Goal: Task Accomplishment & Management: Complete application form

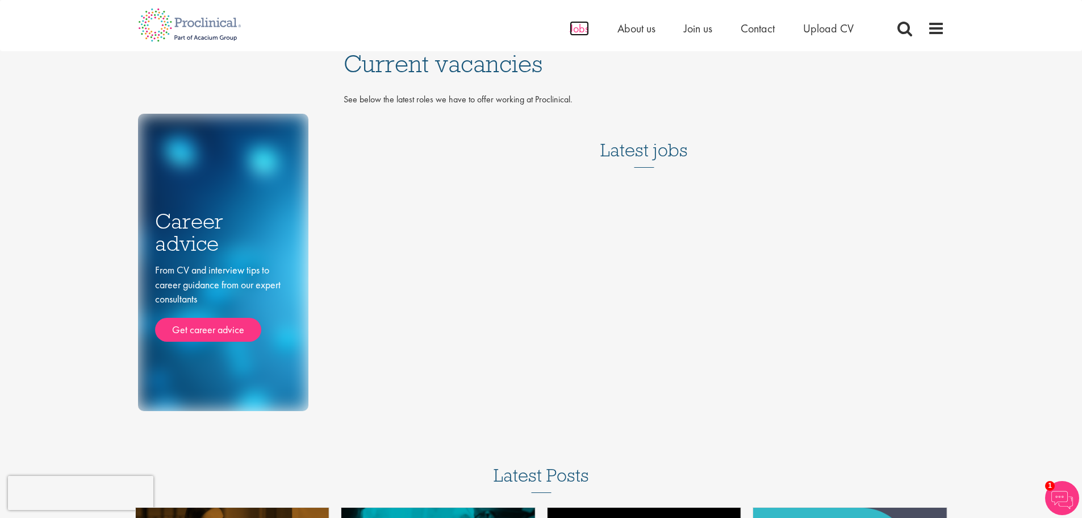
click at [573, 26] on span "Jobs" at bounding box center [579, 28] width 19 height 15
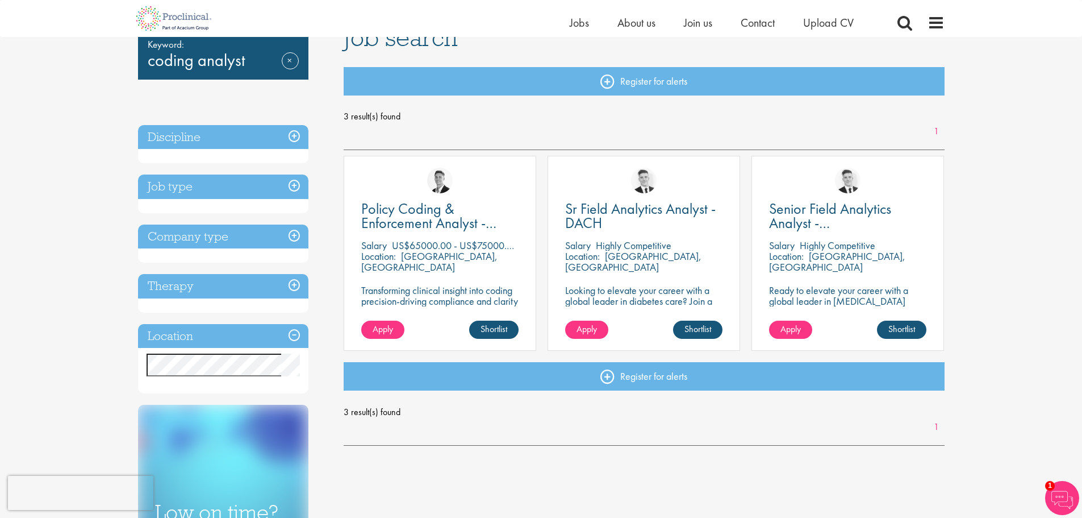
scroll to position [94, 0]
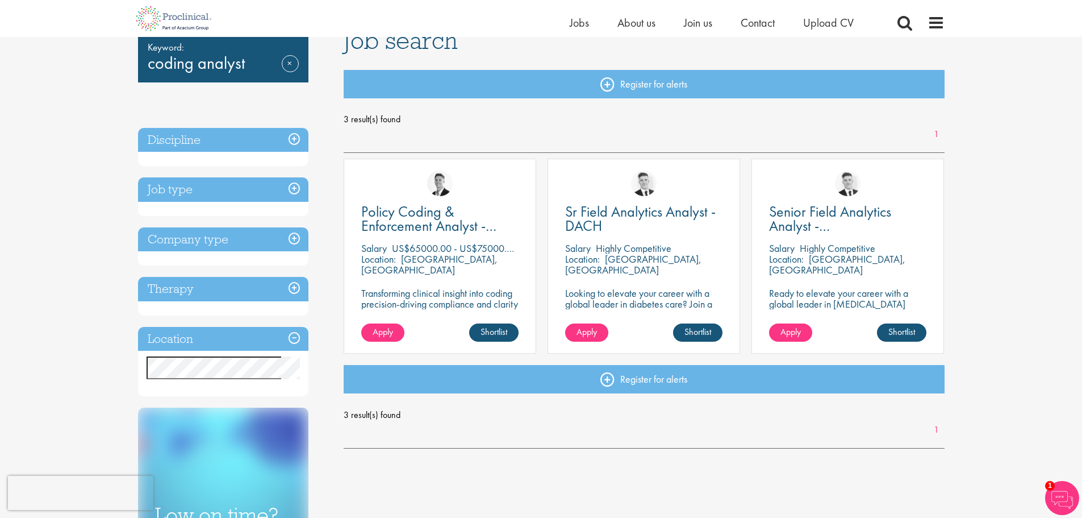
click at [426, 290] on p "Transforming clinical insight into coding precision-driving compliance and clar…" at bounding box center [439, 304] width 157 height 32
click at [434, 229] on span "Policy Coding & Enforcement Analyst - Remote" at bounding box center [428, 226] width 135 height 48
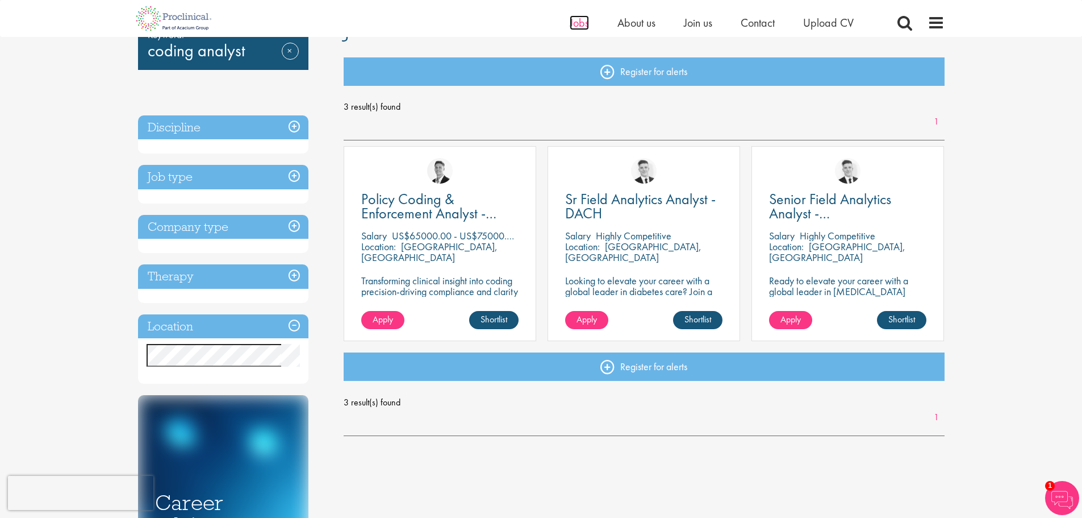
click at [573, 24] on span "Jobs" at bounding box center [579, 22] width 19 height 15
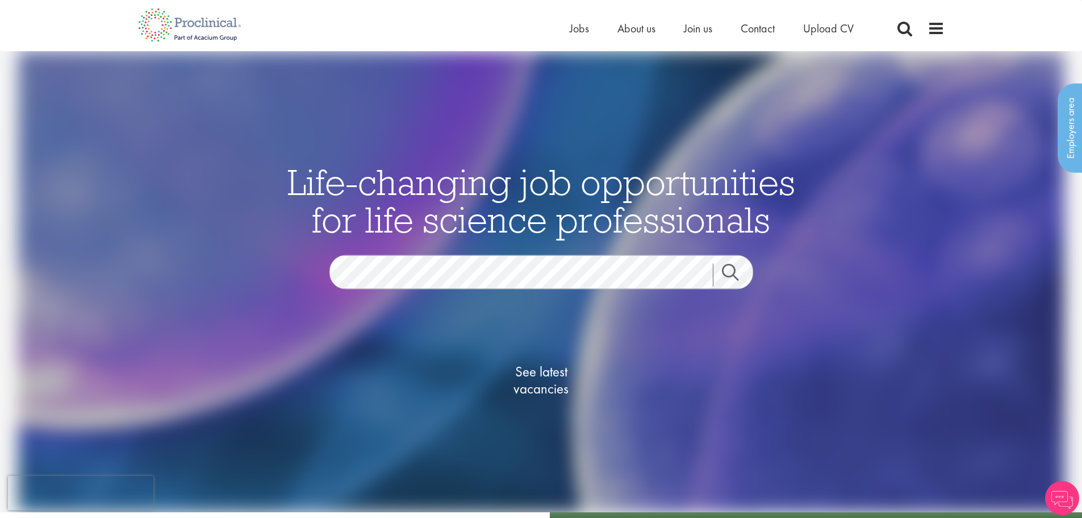
click at [727, 270] on link "Search" at bounding box center [737, 275] width 49 height 23
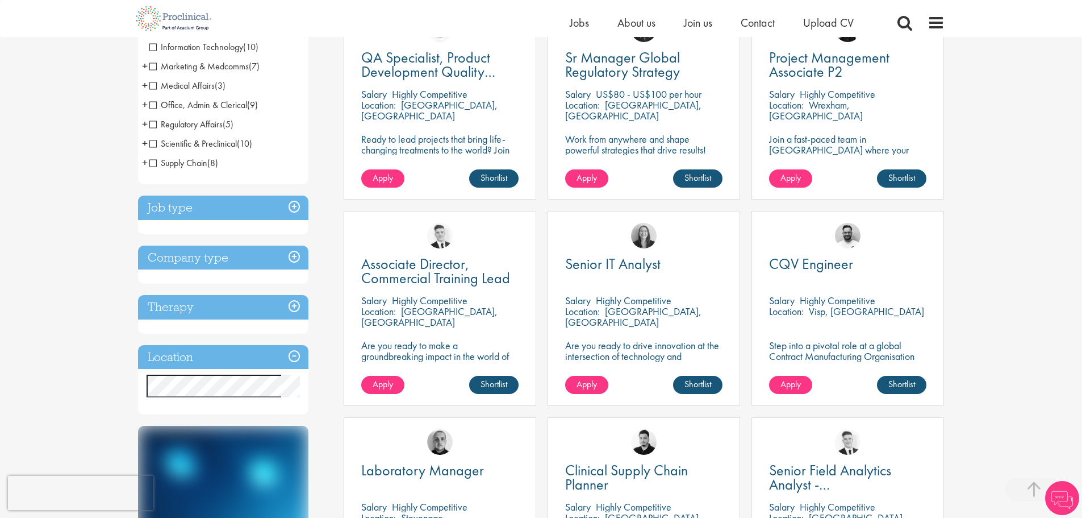
scroll to position [282, 0]
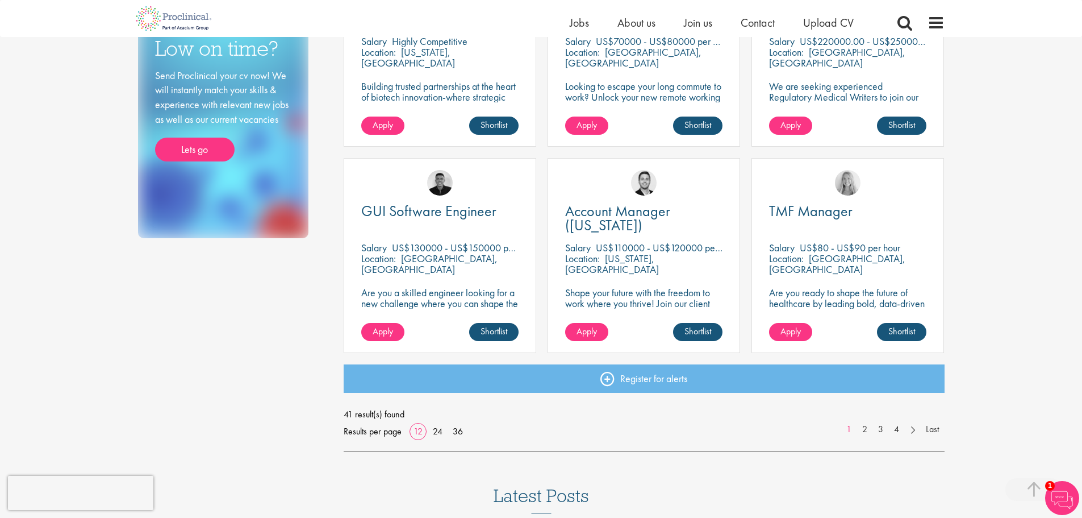
scroll to position [736, 0]
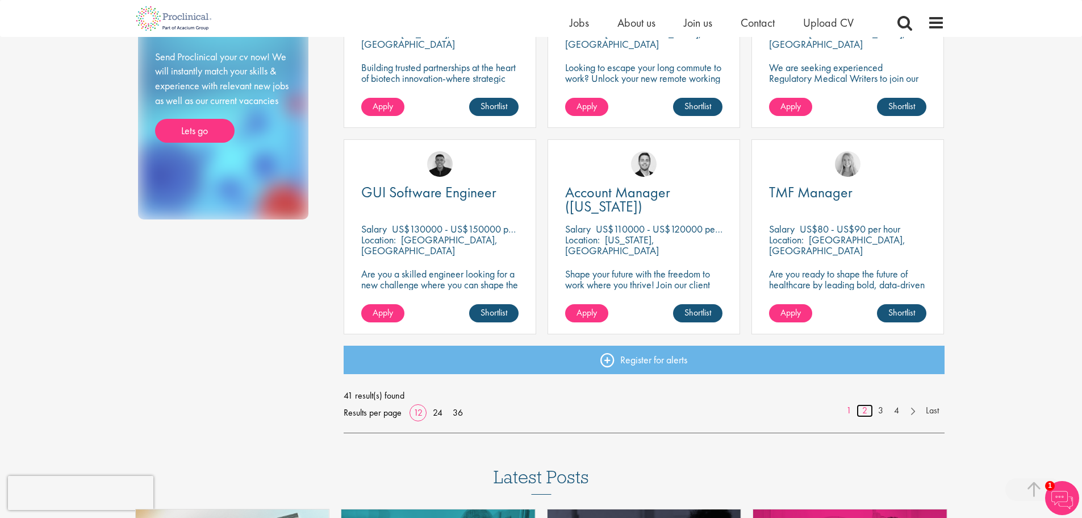
click at [865, 415] on link "2" at bounding box center [865, 410] width 16 height 13
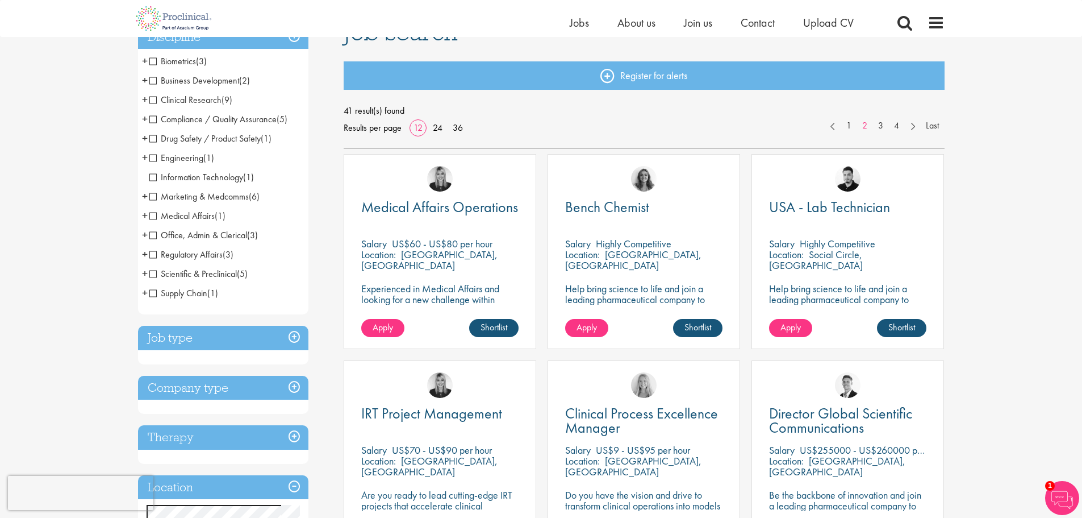
scroll to position [105, 0]
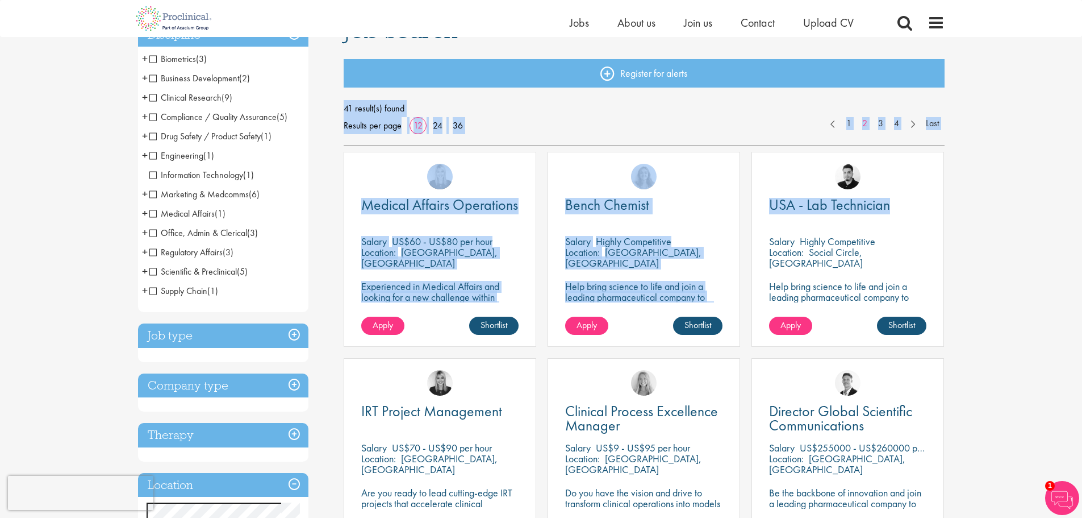
drag, startPoint x: 1067, startPoint y: 92, endPoint x: 1067, endPoint y: 153, distance: 61.4
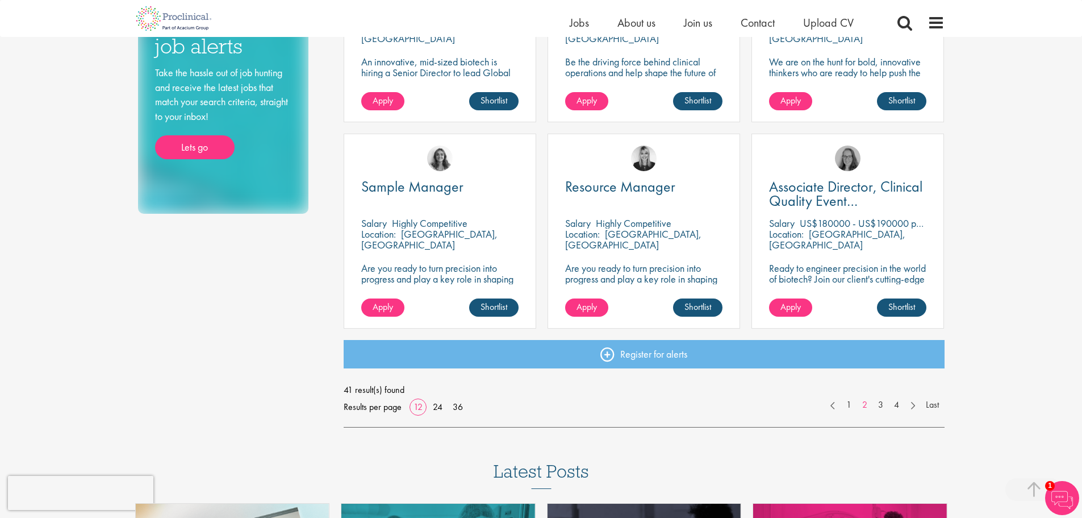
scroll to position [770, 0]
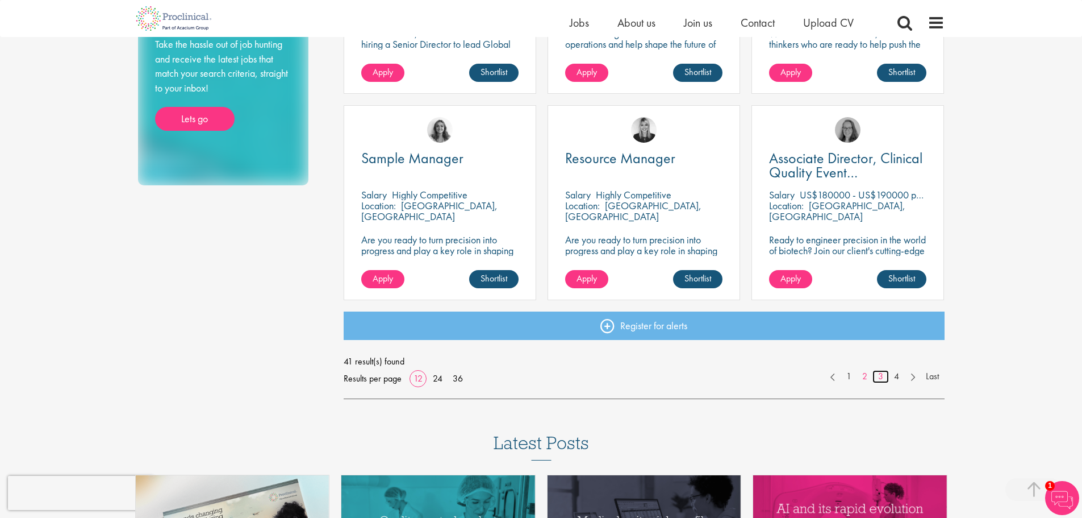
click at [883, 377] on link "3" at bounding box center [881, 376] width 16 height 13
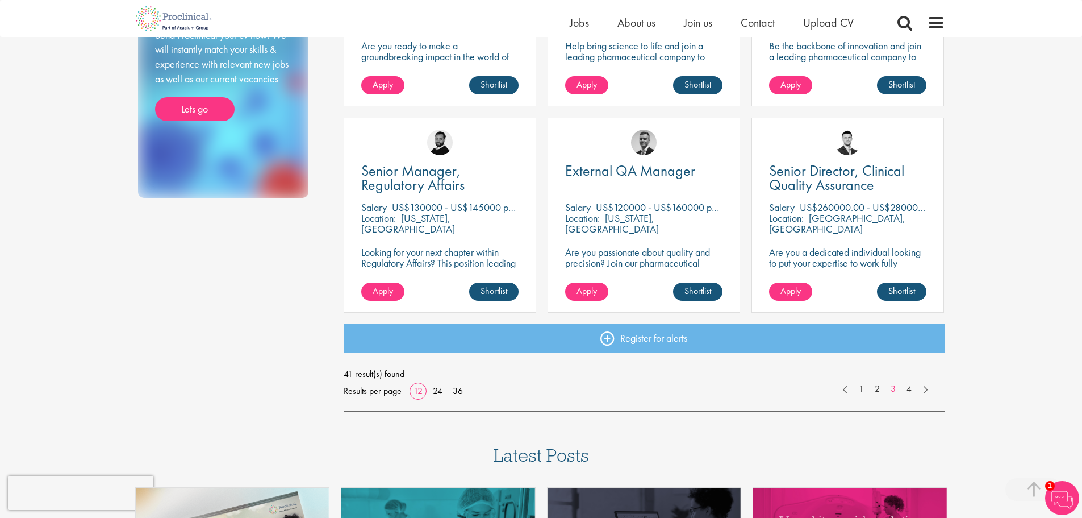
scroll to position [759, 0]
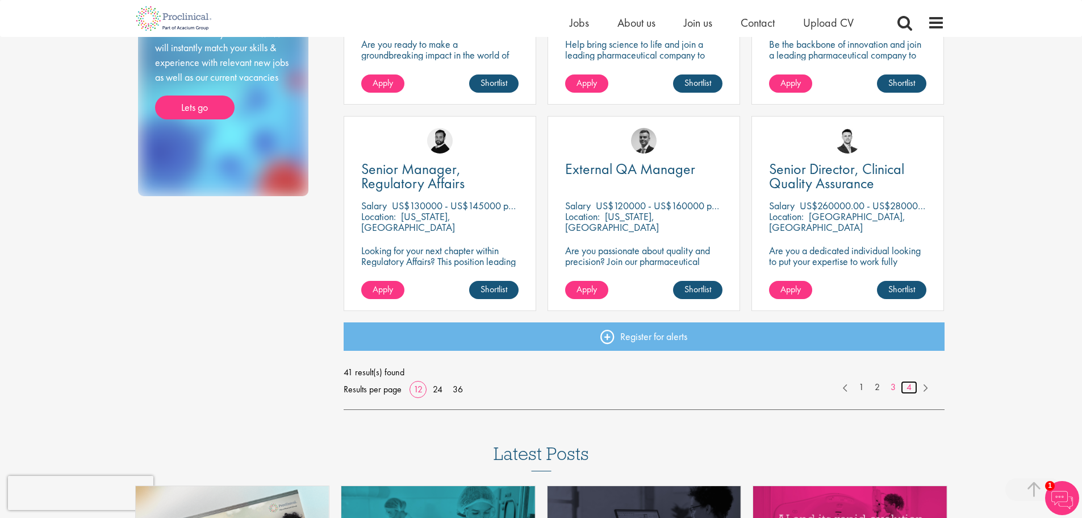
click at [907, 386] on link "4" at bounding box center [909, 387] width 16 height 13
